Goal: Information Seeking & Learning: Find specific fact

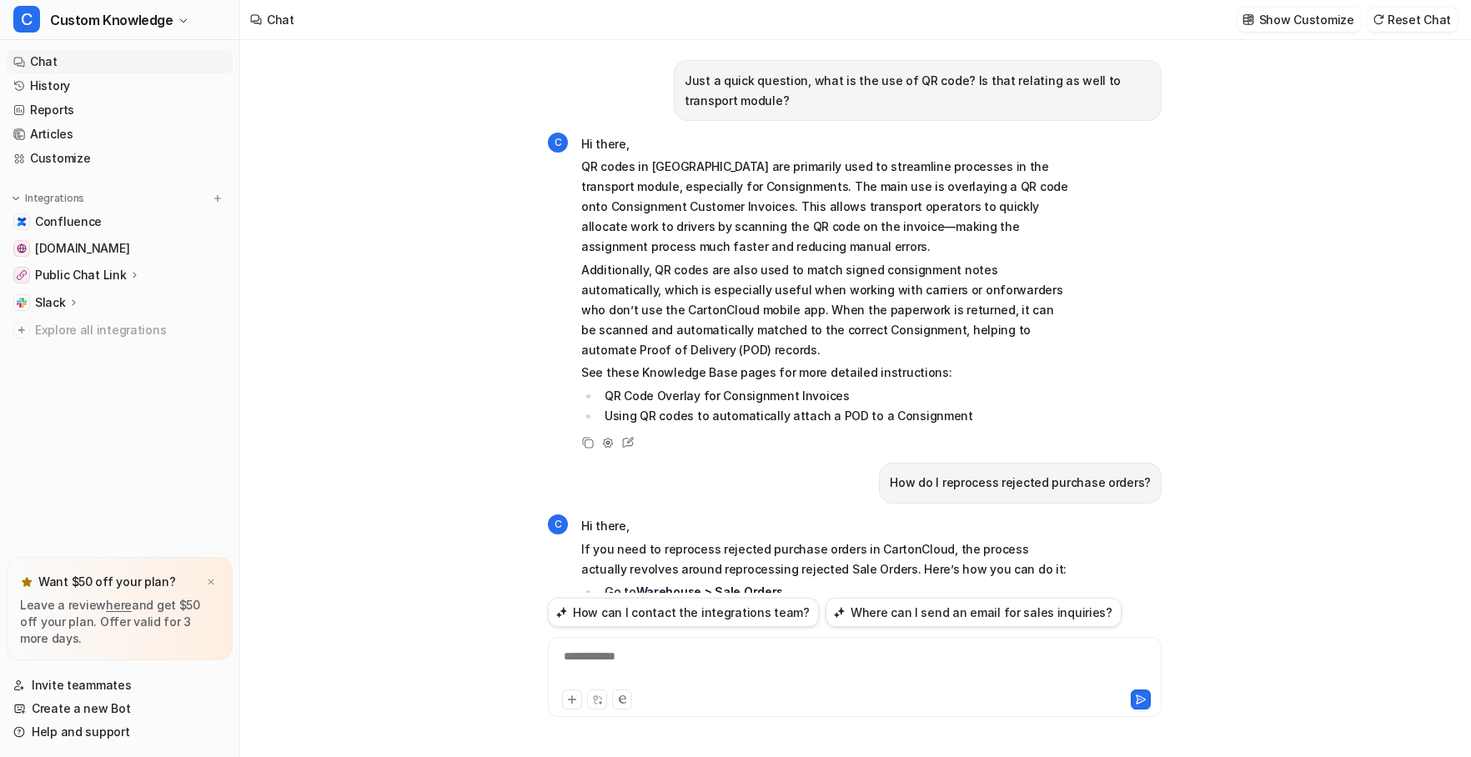
scroll to position [4746, 0]
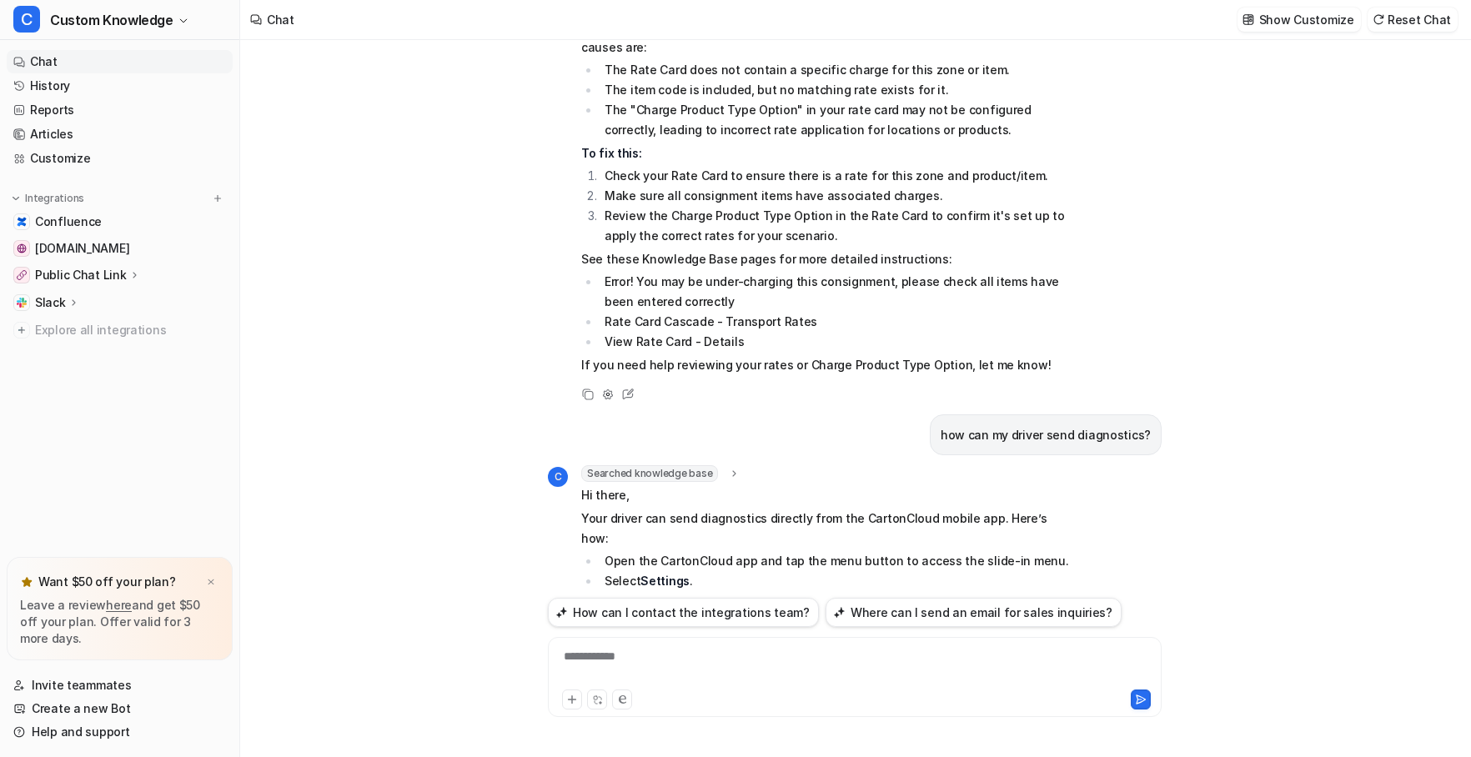
click at [642, 656] on div "**********" at bounding box center [854, 667] width 605 height 38
click at [847, 660] on div "**********" at bounding box center [854, 667] width 605 height 38
click at [1139, 699] on icon at bounding box center [1141, 700] width 12 height 12
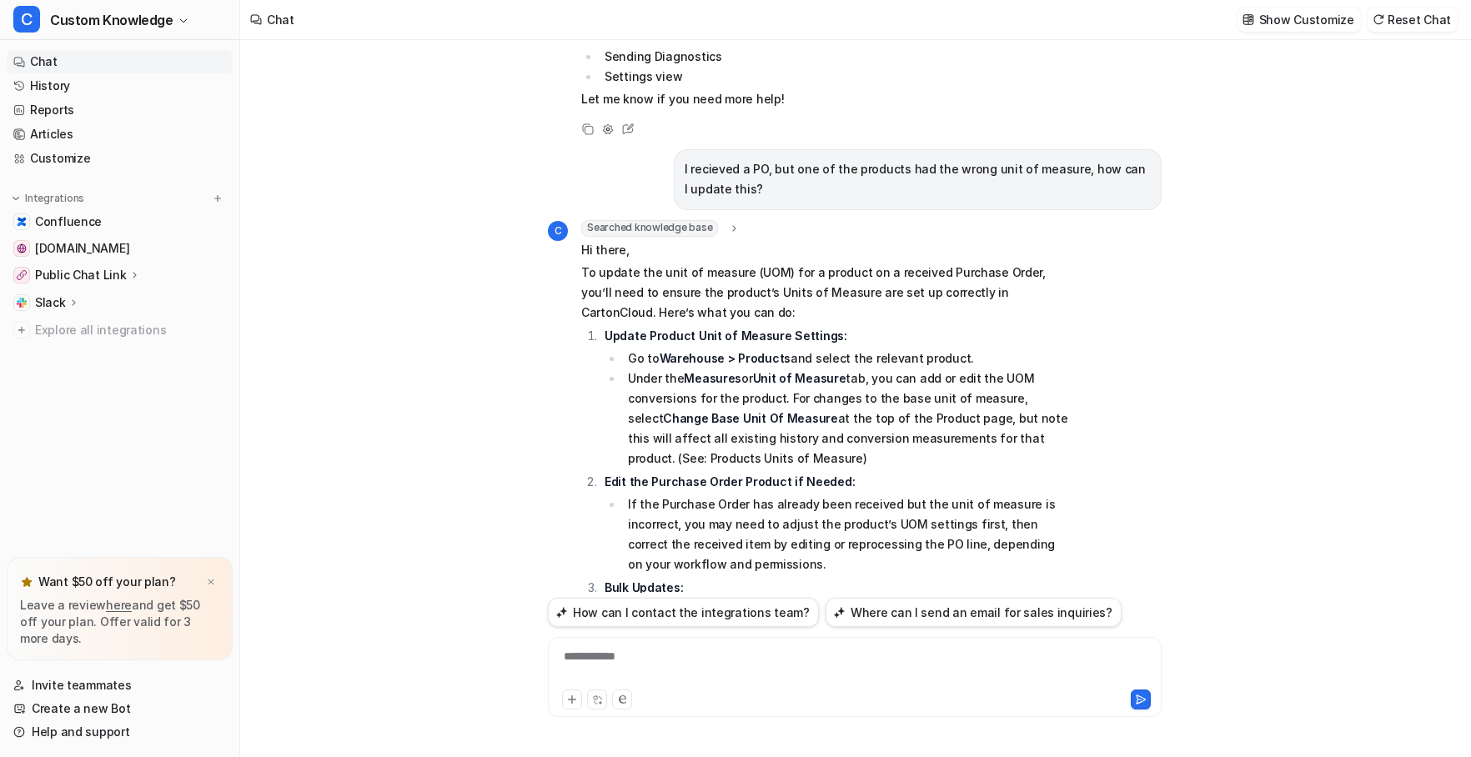
scroll to position [5409, 0]
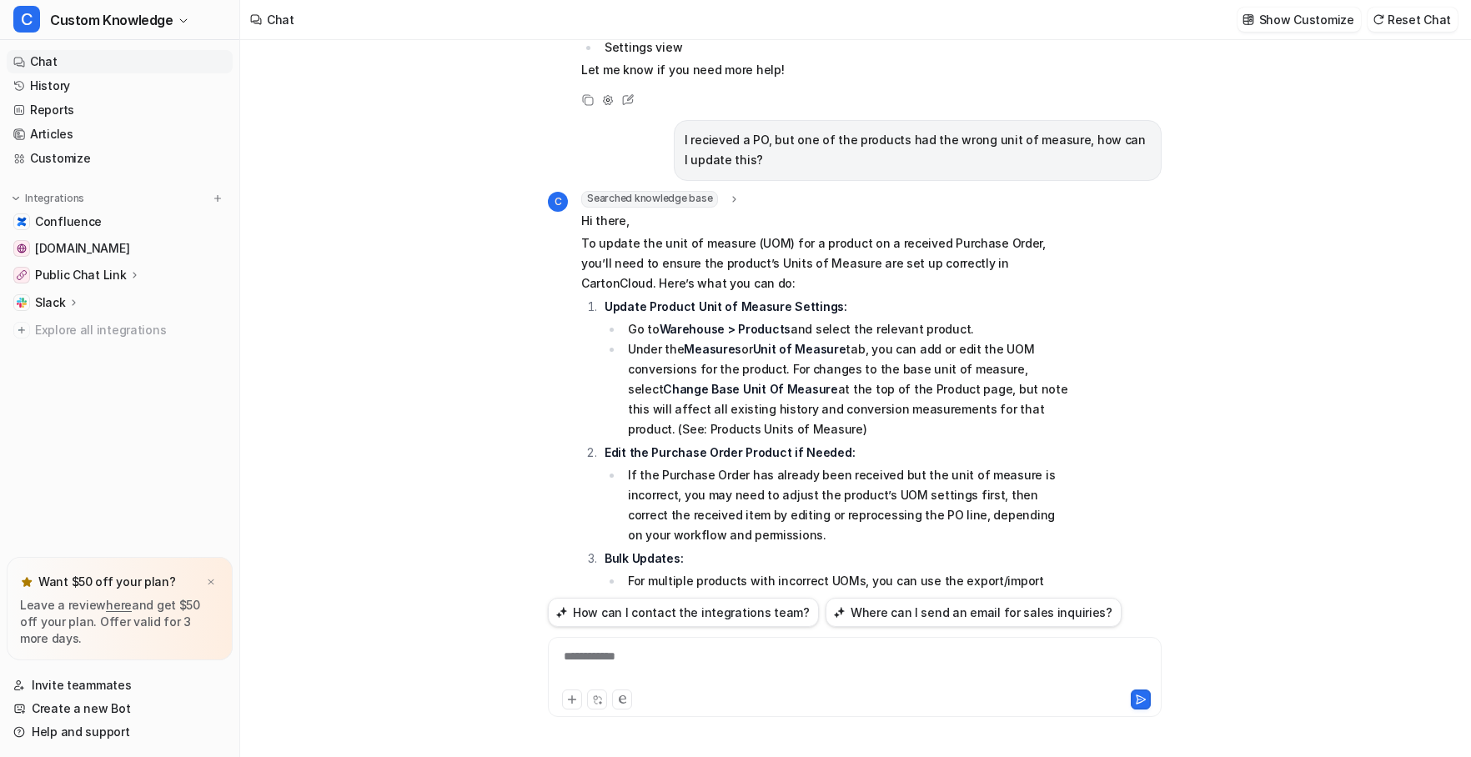
click at [641, 663] on div "**********" at bounding box center [854, 667] width 605 height 38
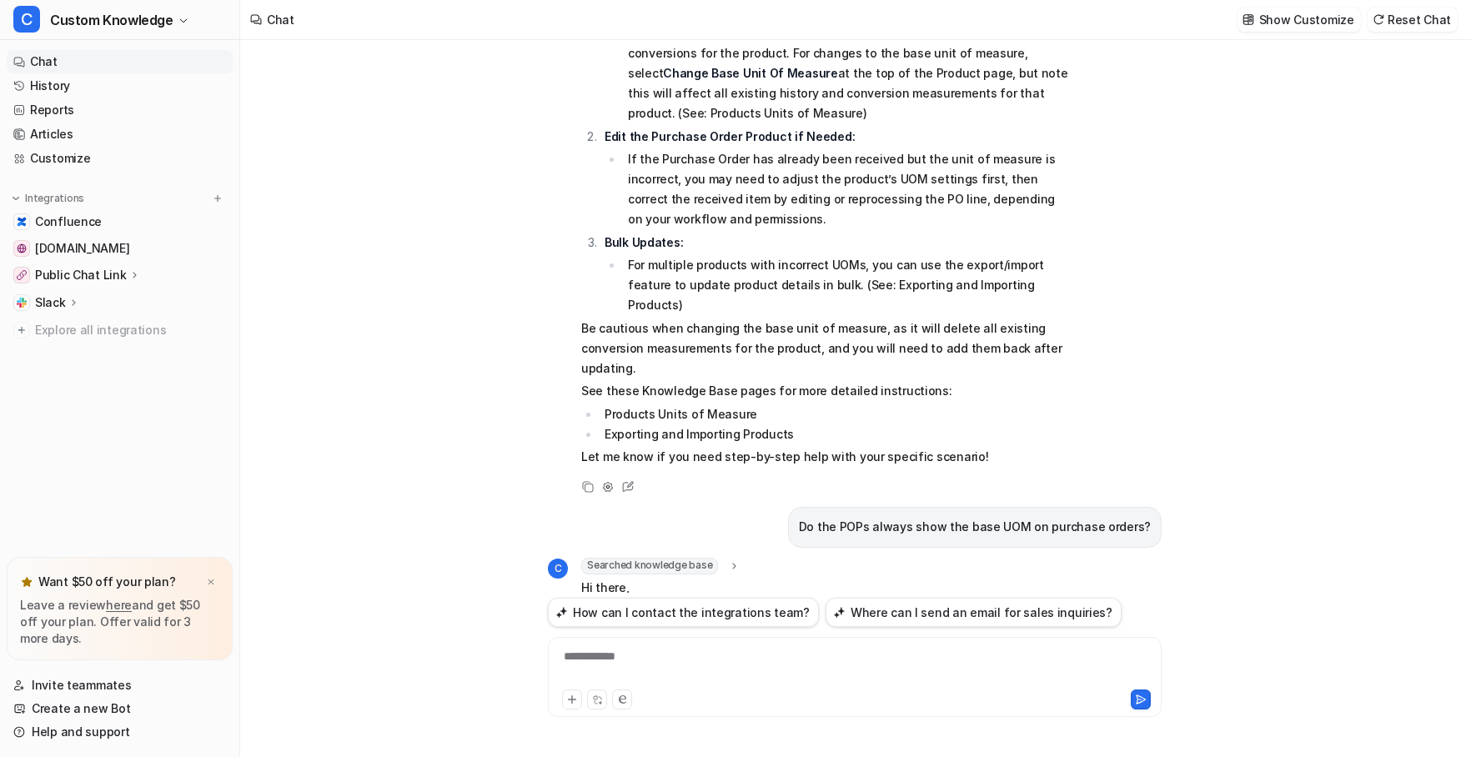
scroll to position [5837, 0]
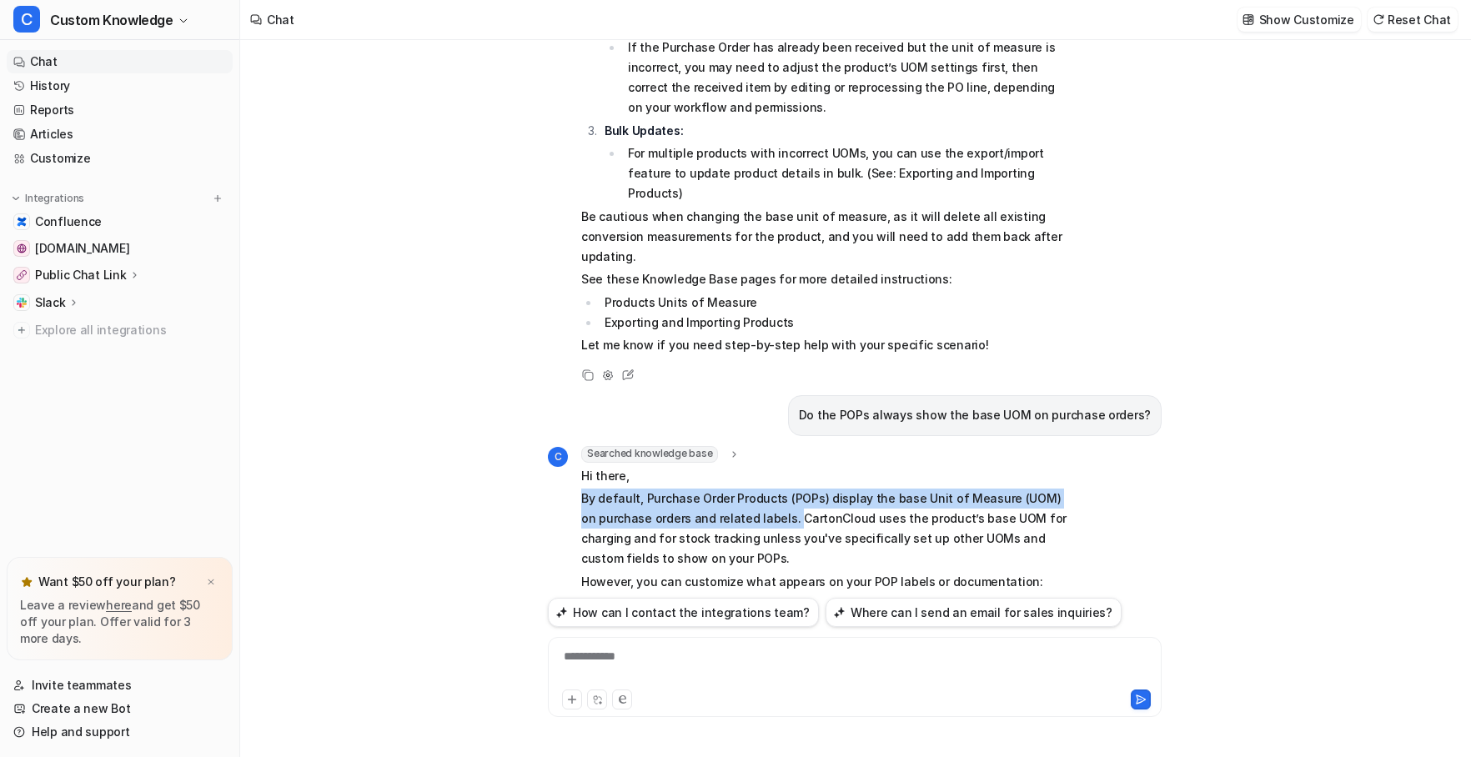
drag, startPoint x: 581, startPoint y: 255, endPoint x: 775, endPoint y: 274, distance: 195.2
click at [775, 489] on p "By default, Purchase Order Products (POPs) display the base Unit of Measure (UO…" at bounding box center [825, 529] width 488 height 80
copy p "By default, Purchase Order Products (POPs) display the base Unit of Measure (UO…"
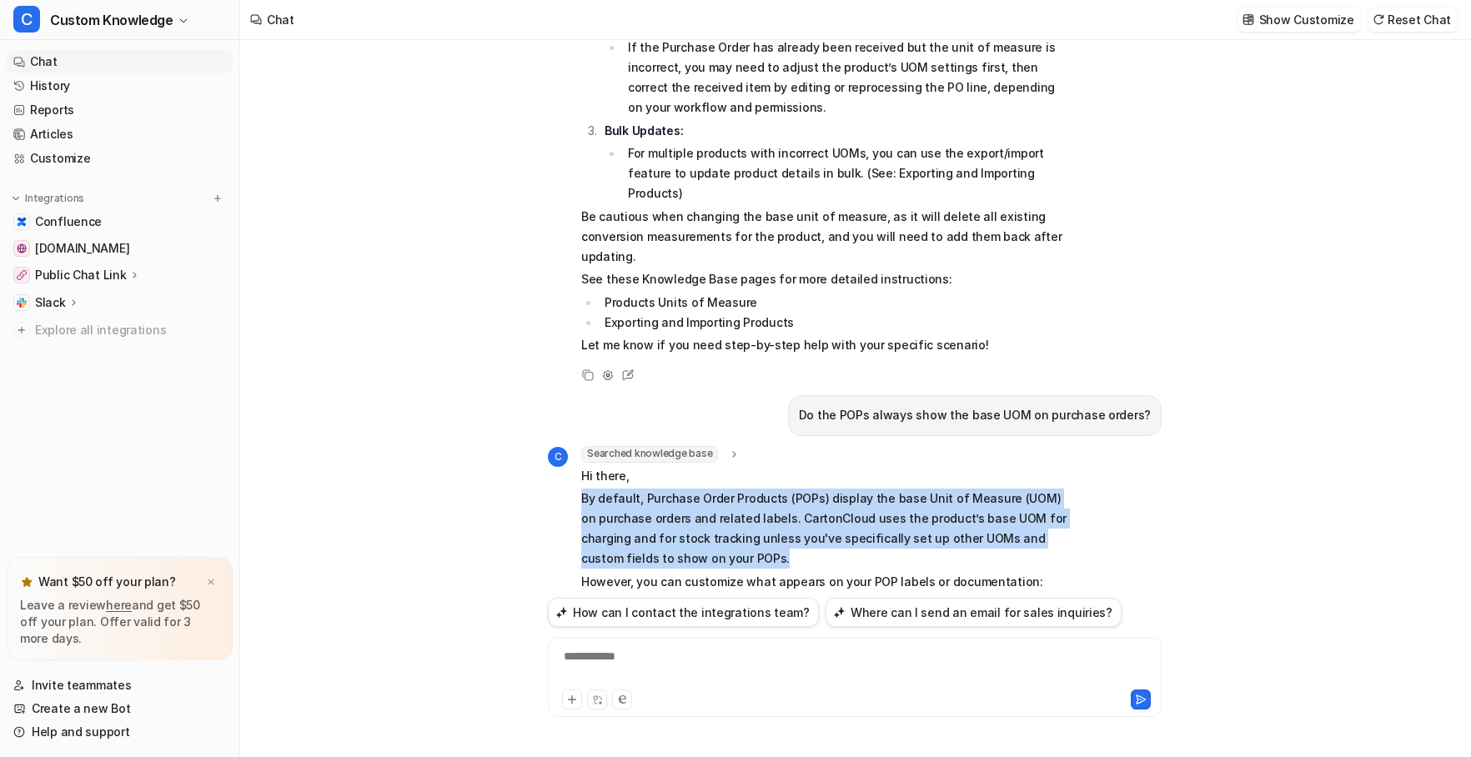
drag, startPoint x: 712, startPoint y: 316, endPoint x: 575, endPoint y: 254, distance: 150.8
click at [575, 446] on div "C Searched knowledge base search_queries : "POP Custom Fields base unit of meas…" at bounding box center [808, 616] width 521 height 341
copy p "By default, Purchase Order Products (POPs) display the base Unit of Measure (UO…"
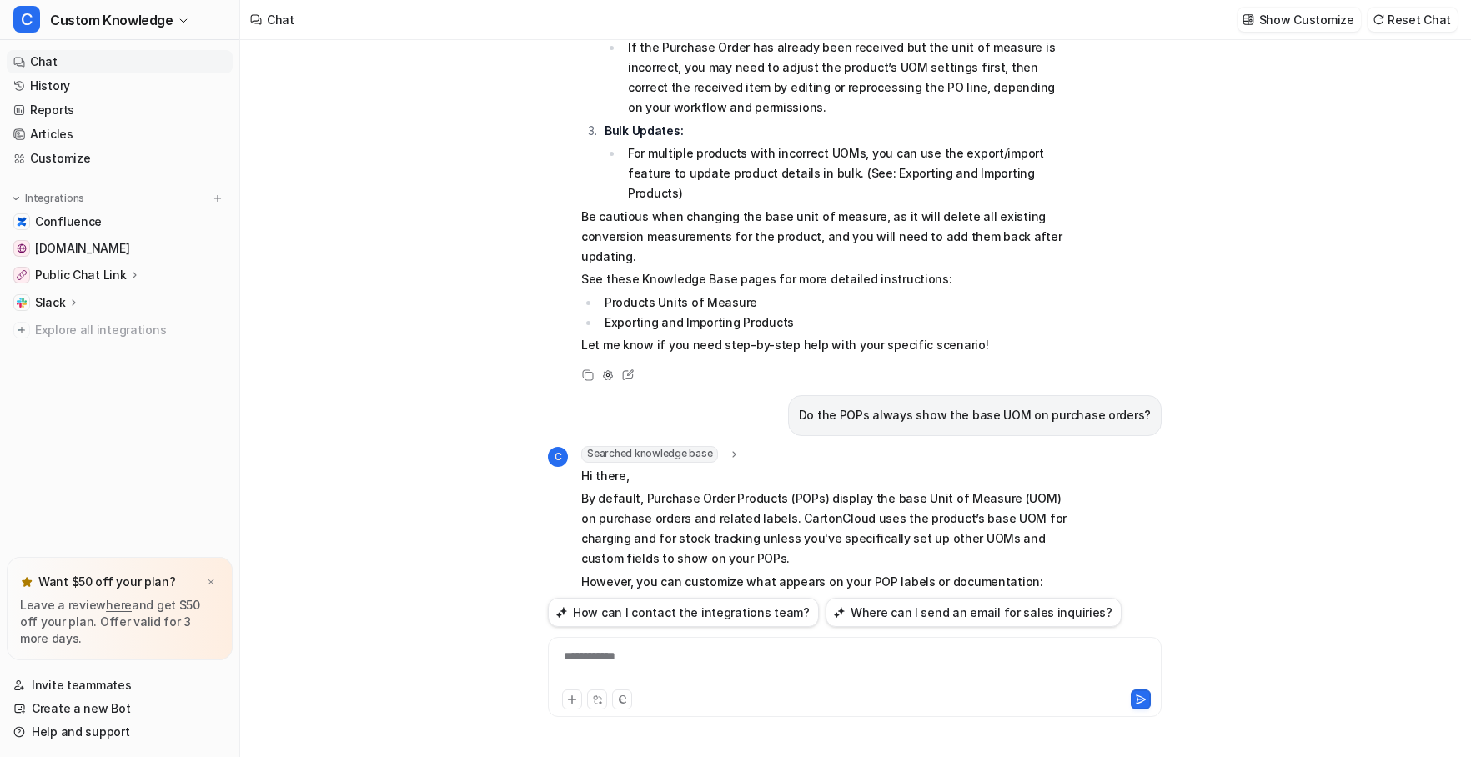
drag, startPoint x: 751, startPoint y: 510, endPoint x: 605, endPoint y: 511, distance: 146.8
click at [605, 740] on li "Products Units of Measure" at bounding box center [834, 750] width 469 height 20
copy li "Products Units of Measure"
